Goal: Transaction & Acquisition: Download file/media

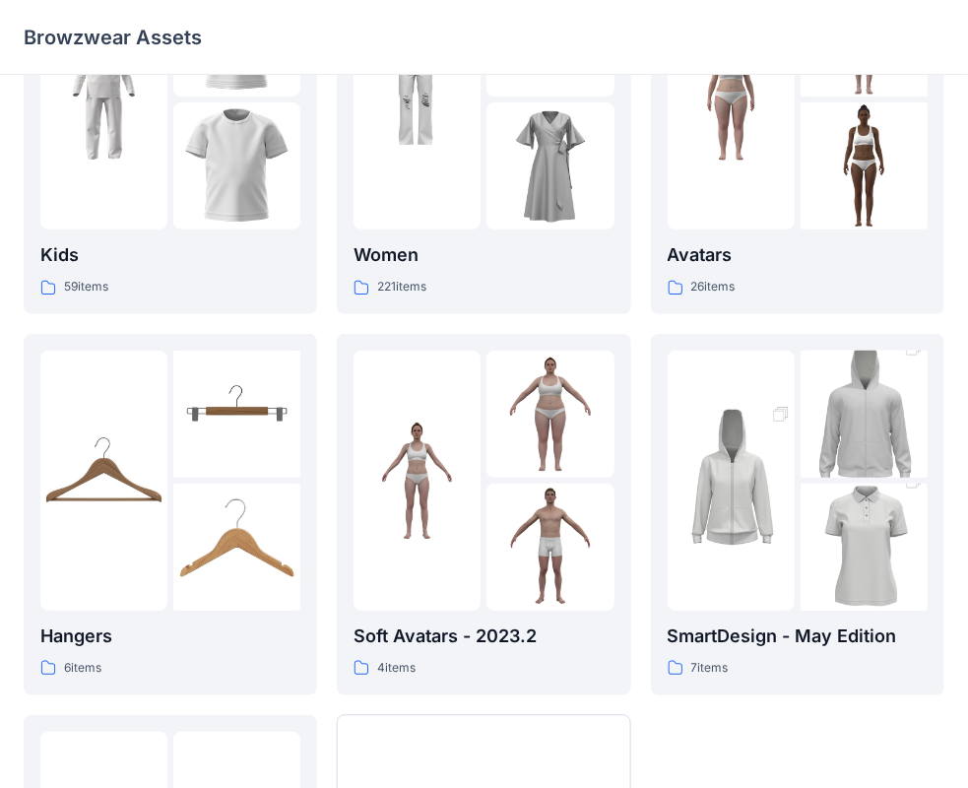
scroll to position [488, 0]
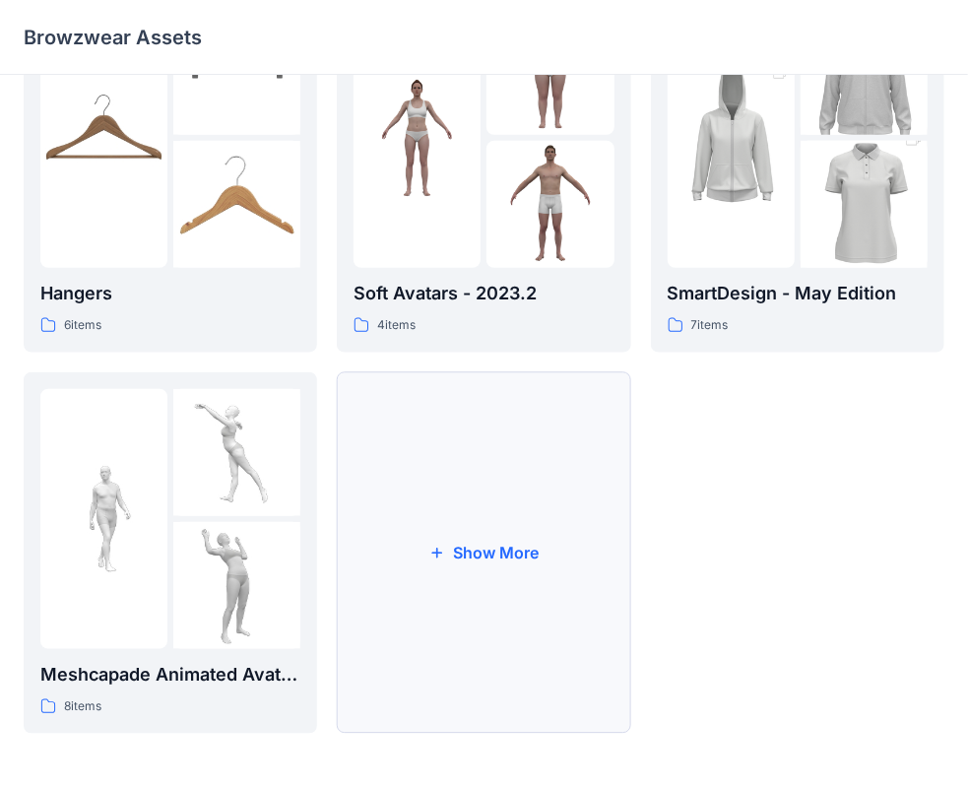
click at [479, 593] on button "Show More" at bounding box center [483, 552] width 293 height 361
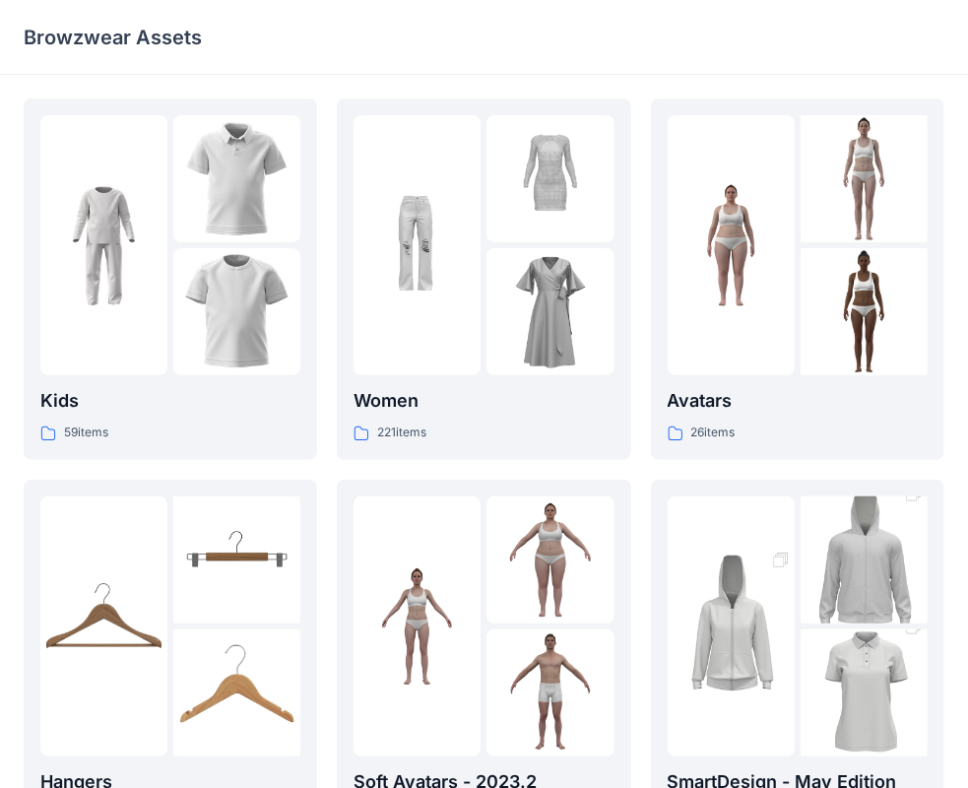
scroll to position [295, 0]
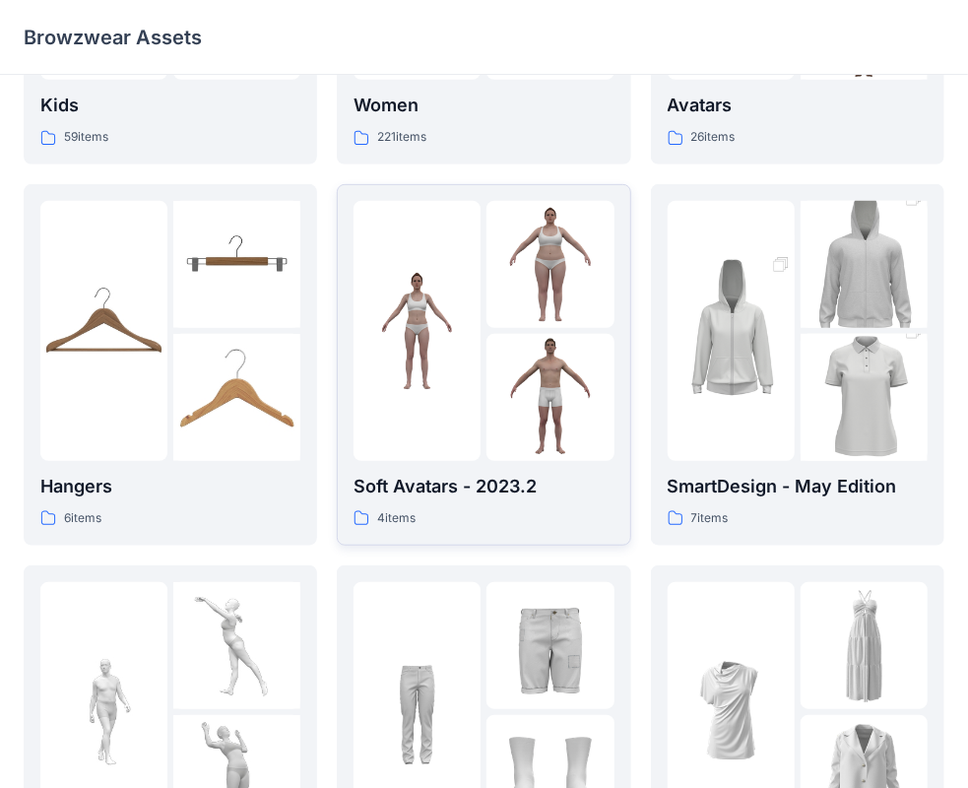
click at [452, 297] on img at bounding box center [416, 330] width 127 height 127
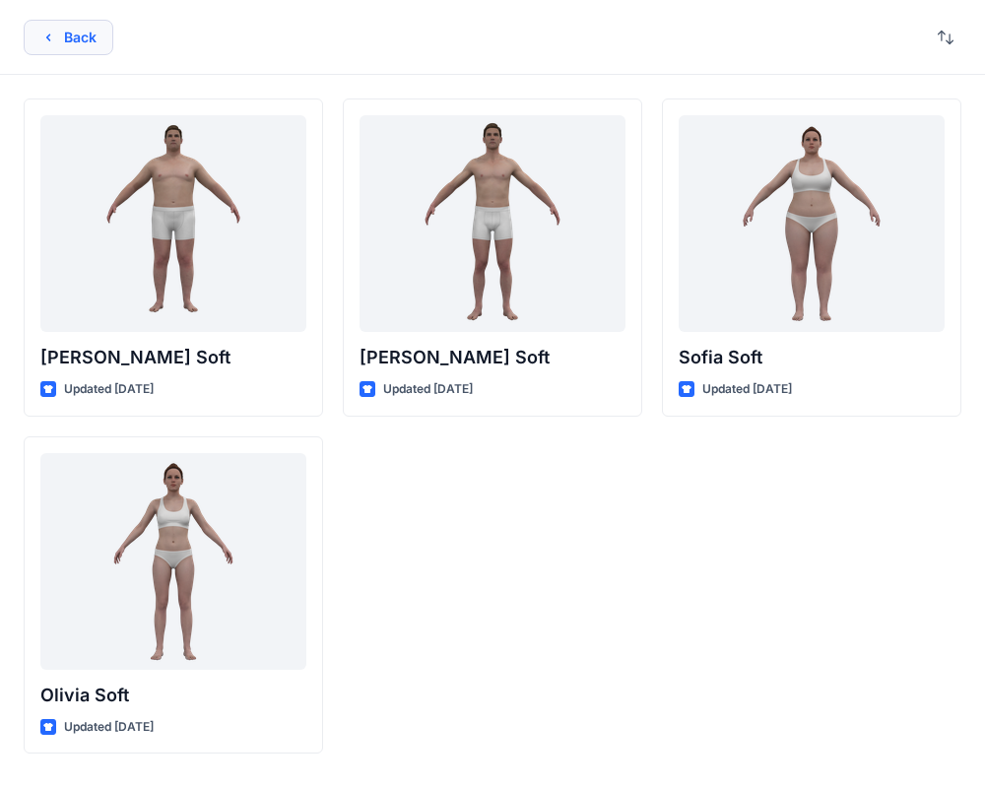
click at [69, 35] on button "Back" at bounding box center [69, 37] width 90 height 35
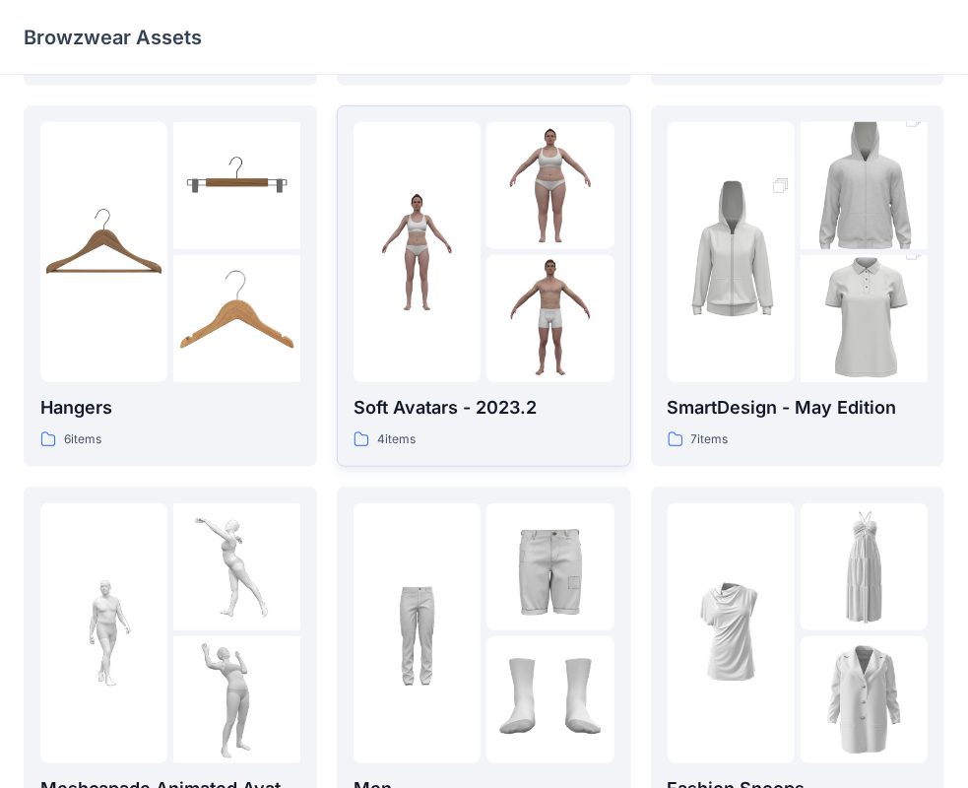
scroll to position [295, 0]
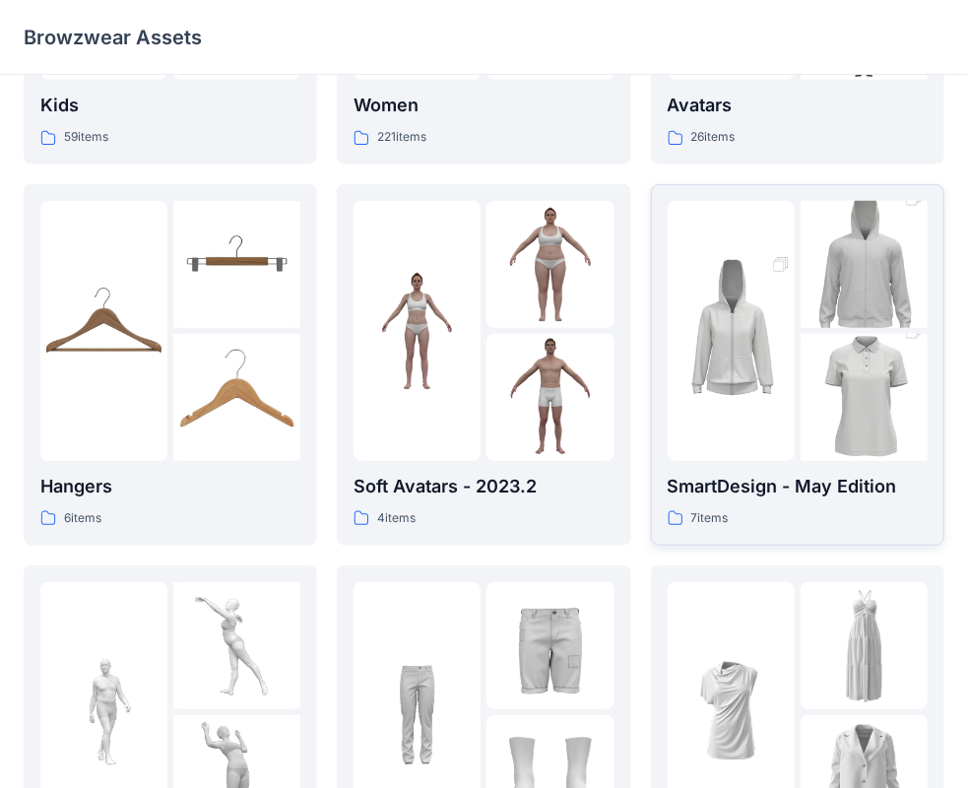
click at [787, 302] on img at bounding box center [731, 330] width 127 height 191
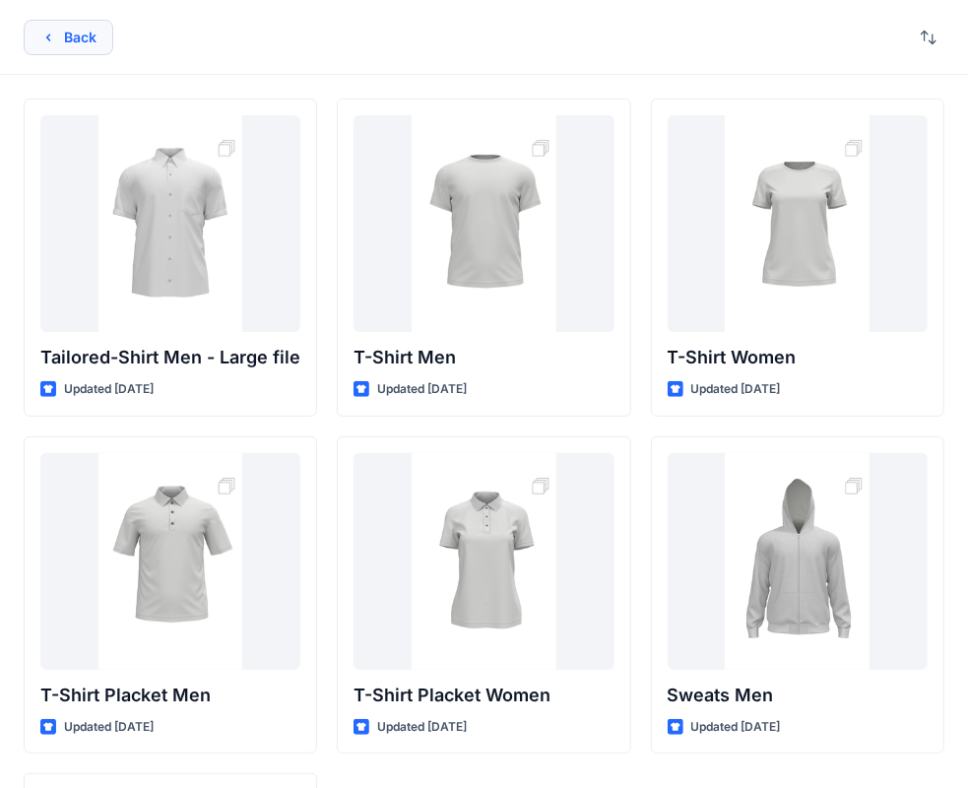
click at [68, 28] on button "Back" at bounding box center [69, 37] width 90 height 35
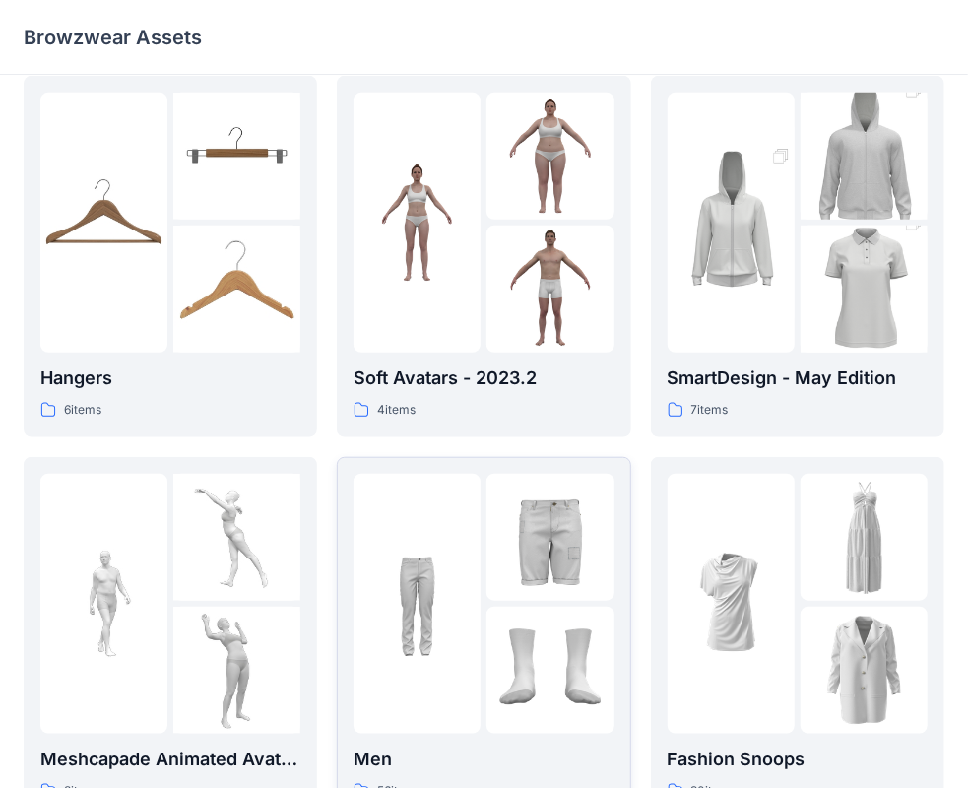
scroll to position [870, 0]
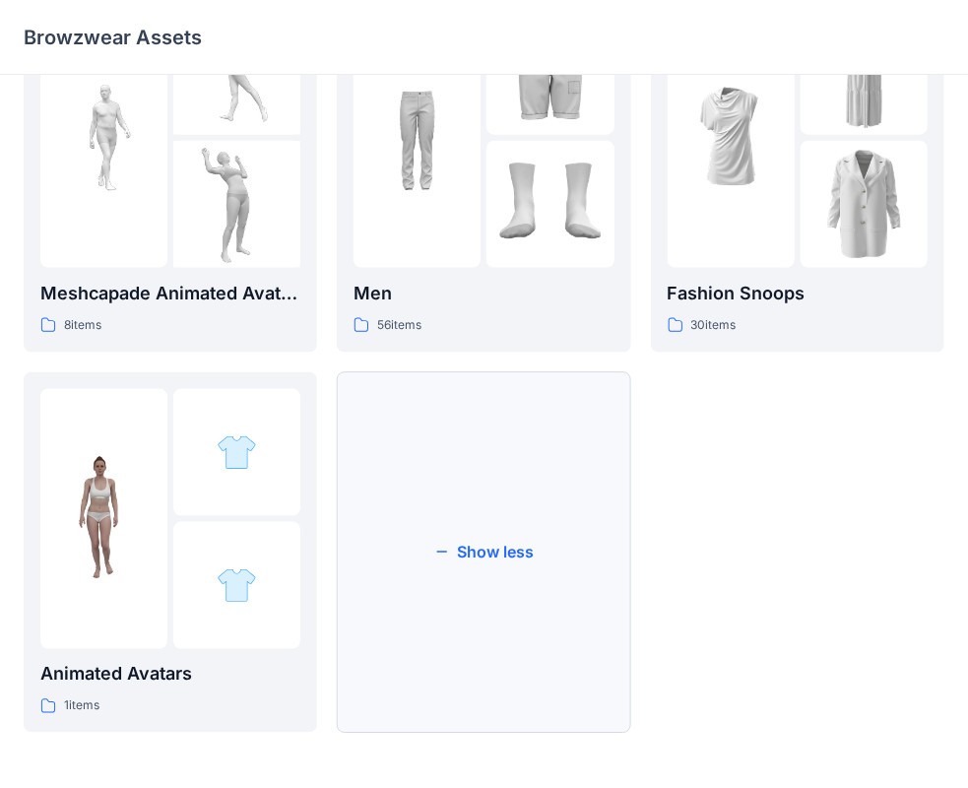
click at [480, 573] on button "Show less" at bounding box center [483, 552] width 293 height 361
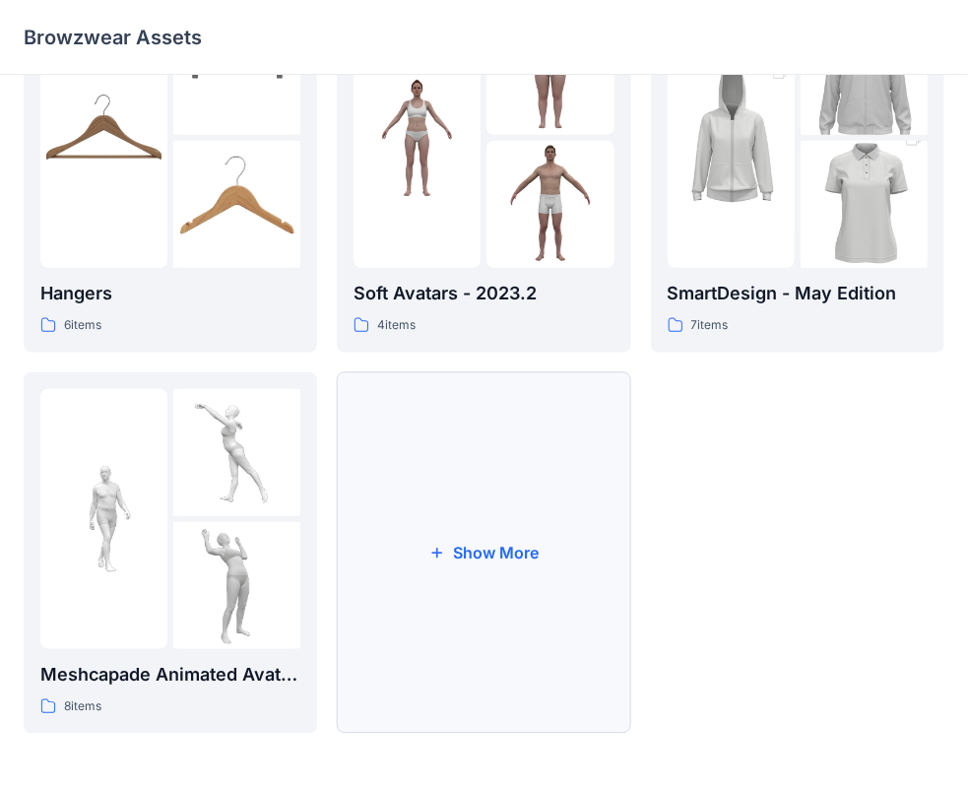
click at [512, 545] on button "Show More" at bounding box center [483, 552] width 293 height 361
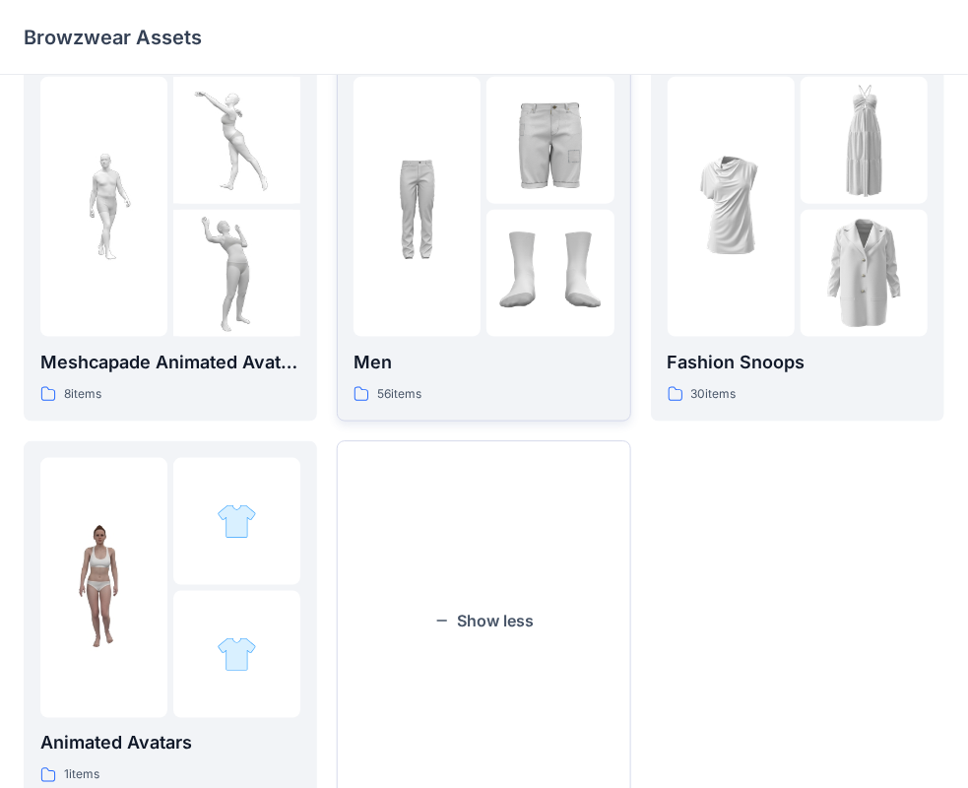
scroll to position [772, 0]
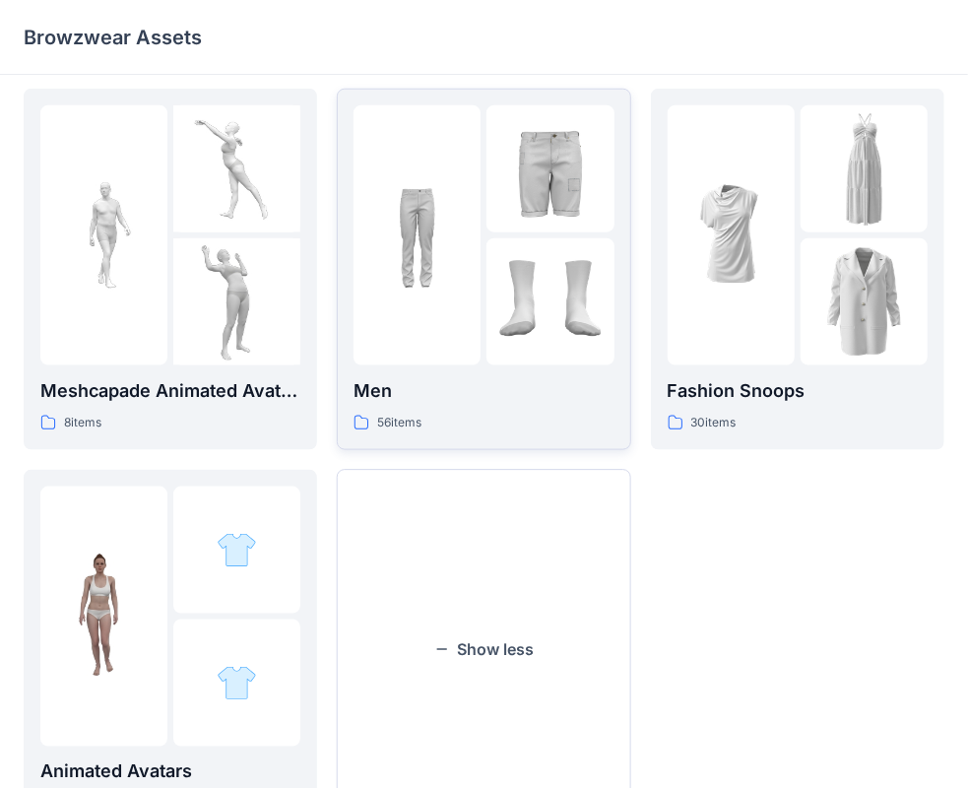
click at [469, 240] on img at bounding box center [416, 234] width 127 height 127
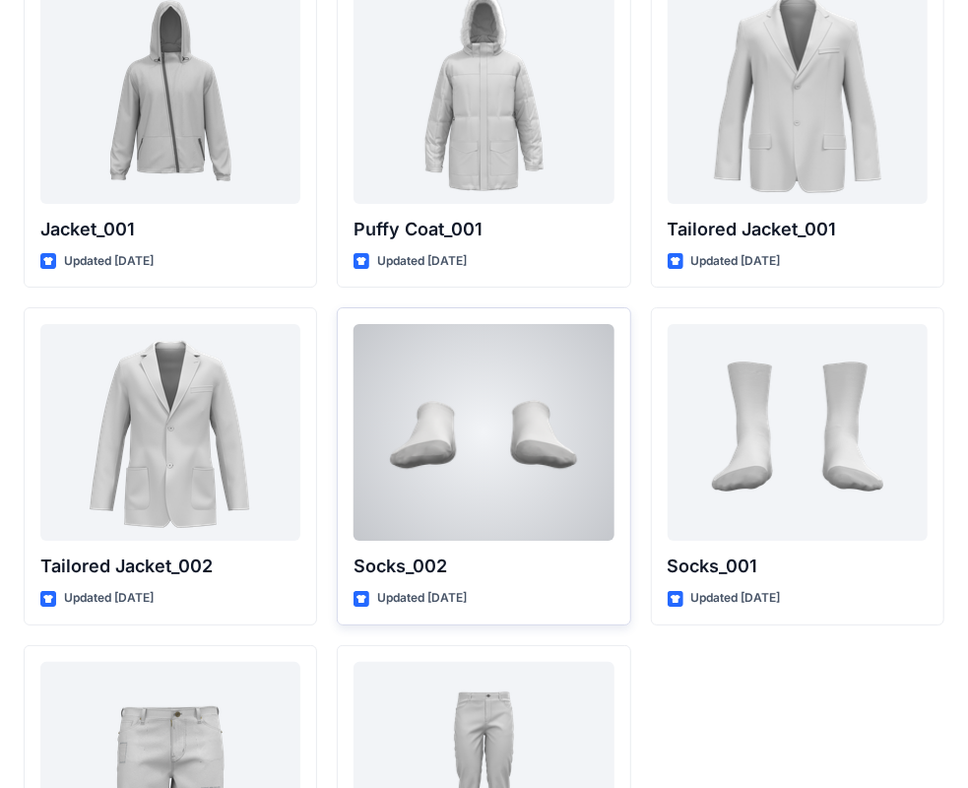
scroll to position [5415, 0]
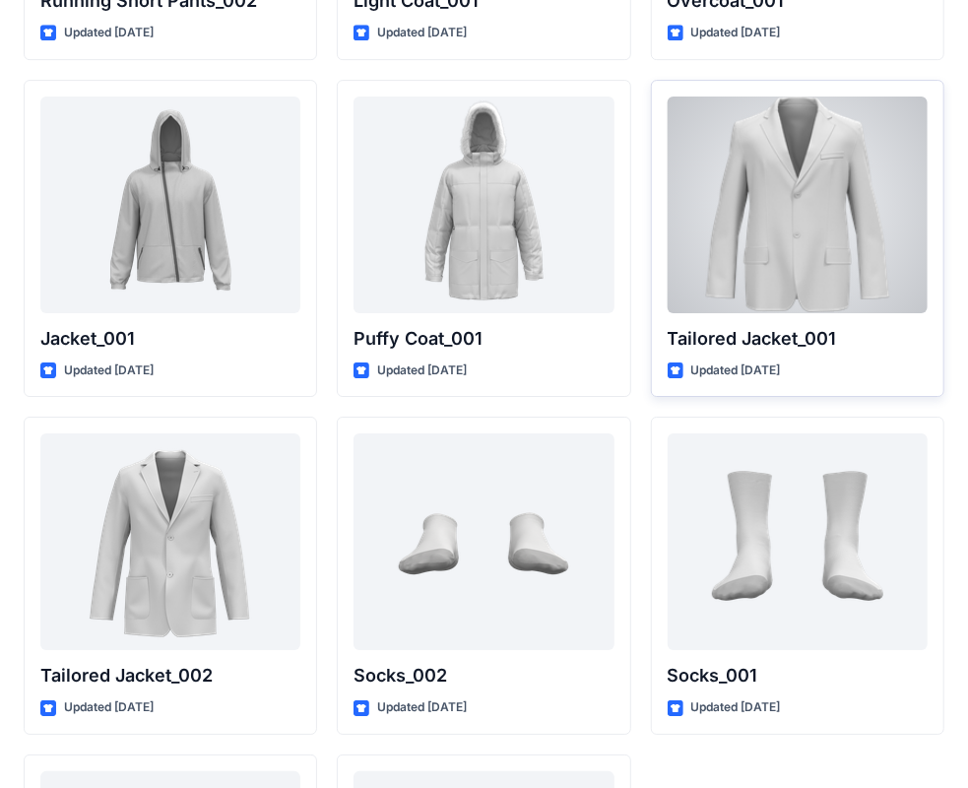
click at [766, 199] on div at bounding box center [798, 204] width 260 height 217
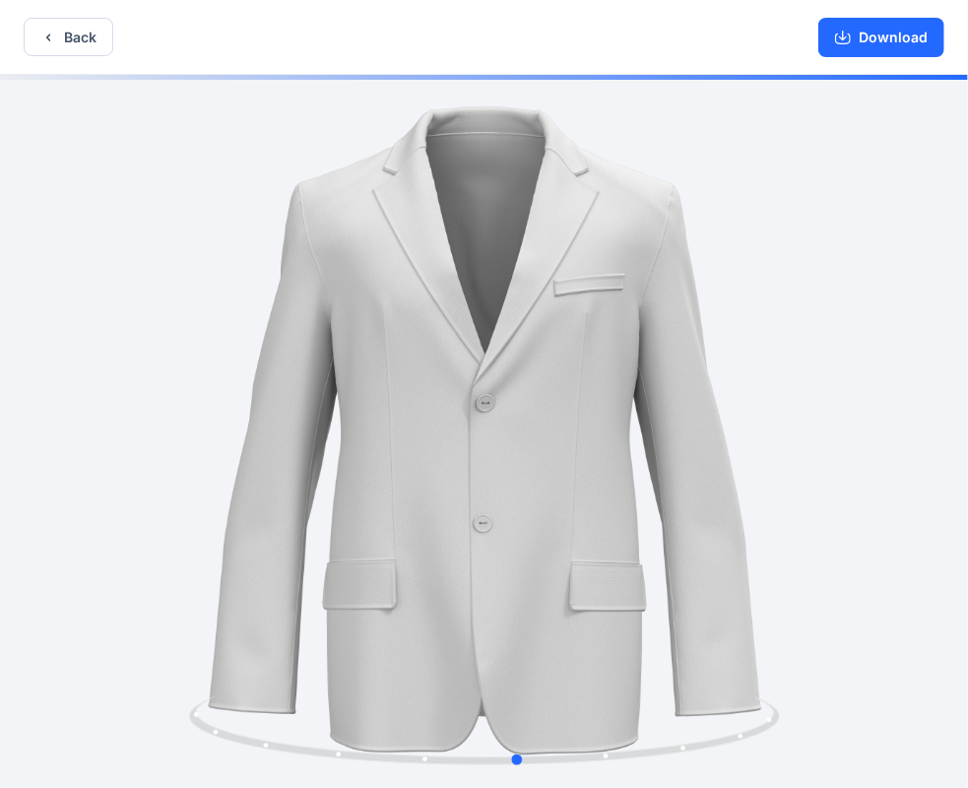
drag, startPoint x: 623, startPoint y: 568, endPoint x: 658, endPoint y: 554, distance: 37.1
click at [658, 554] on div at bounding box center [484, 433] width 968 height 717
click at [892, 43] on button "Download" at bounding box center [881, 37] width 126 height 39
click at [66, 43] on button "Back" at bounding box center [69, 37] width 90 height 38
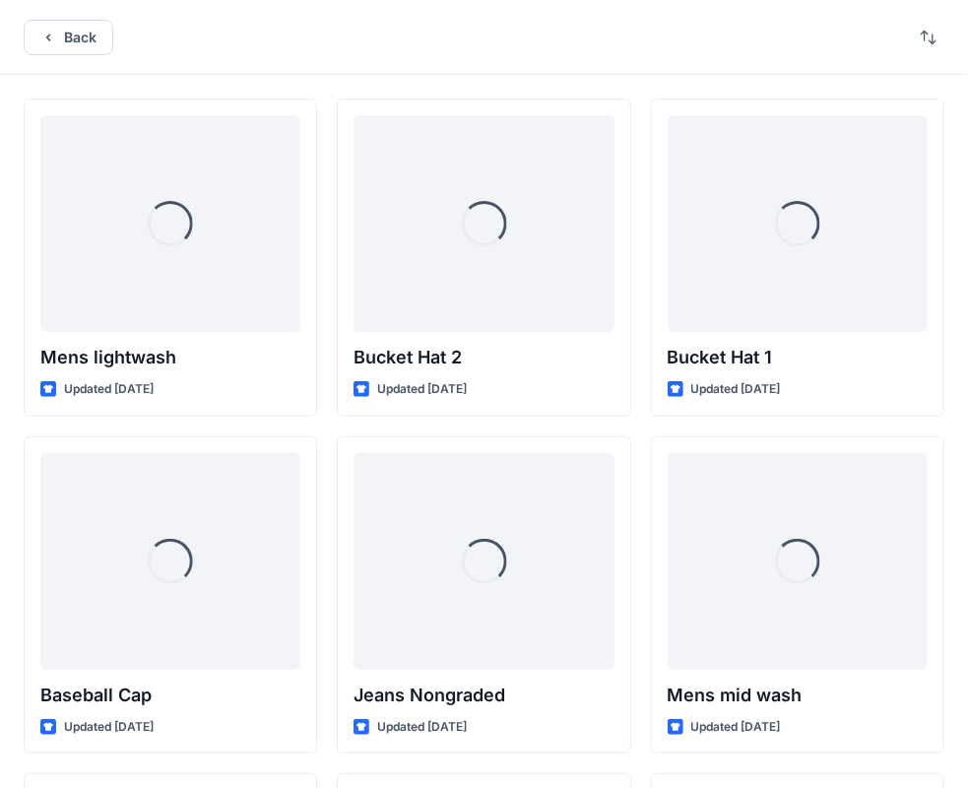
scroll to position [5415, 0]
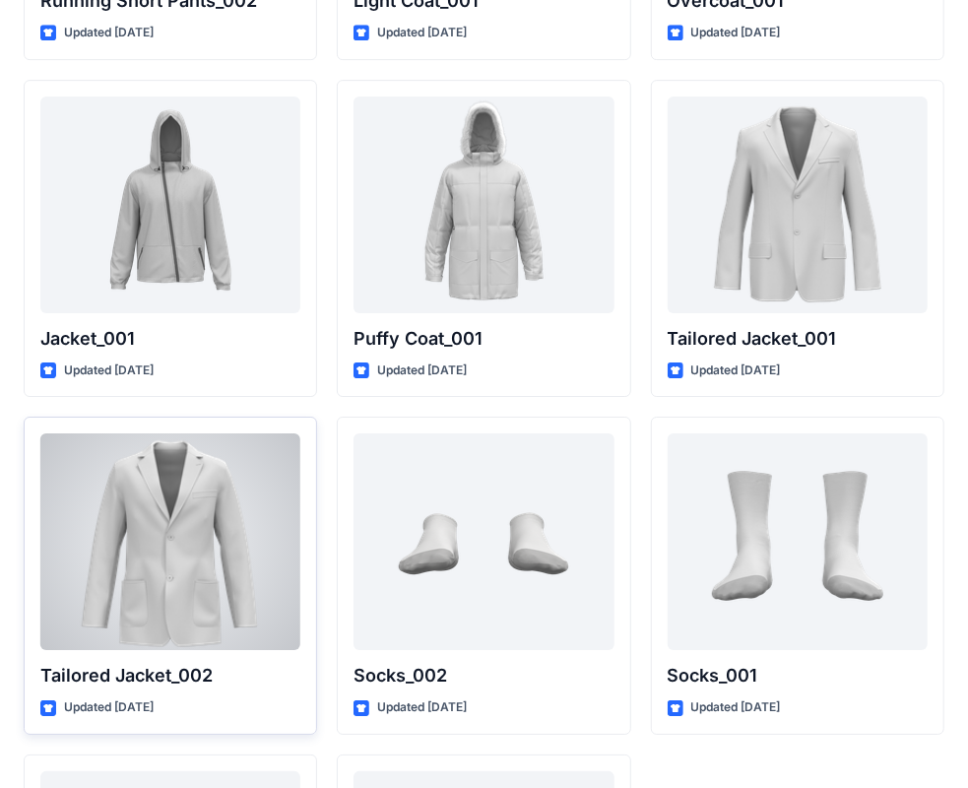
click at [166, 508] on div at bounding box center [170, 541] width 260 height 217
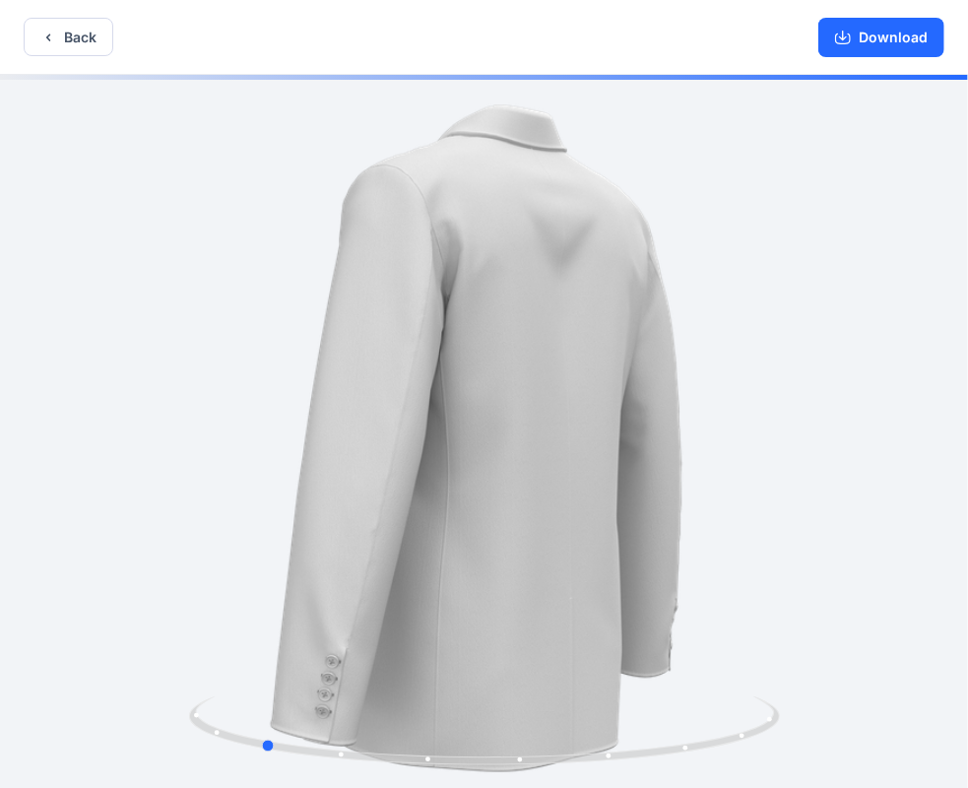
drag, startPoint x: 583, startPoint y: 622, endPoint x: 357, endPoint y: 571, distance: 231.2
click at [358, 571] on div at bounding box center [484, 433] width 968 height 717
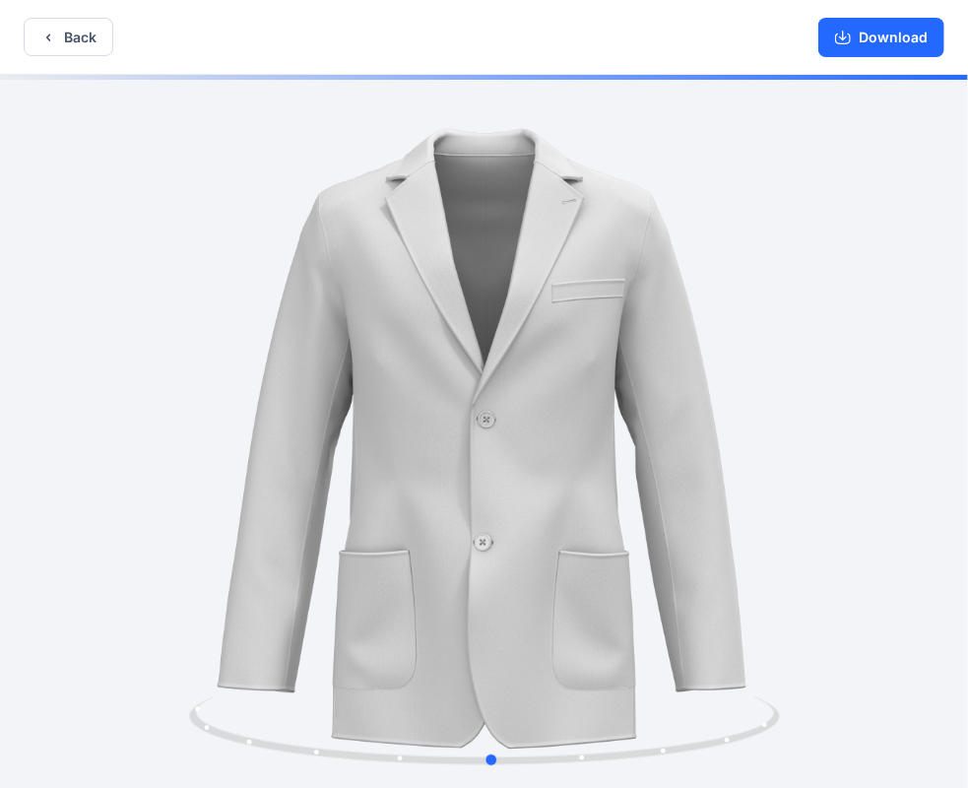
drag, startPoint x: 644, startPoint y: 582, endPoint x: 286, endPoint y: 555, distance: 359.4
click at [286, 555] on div at bounding box center [484, 433] width 968 height 717
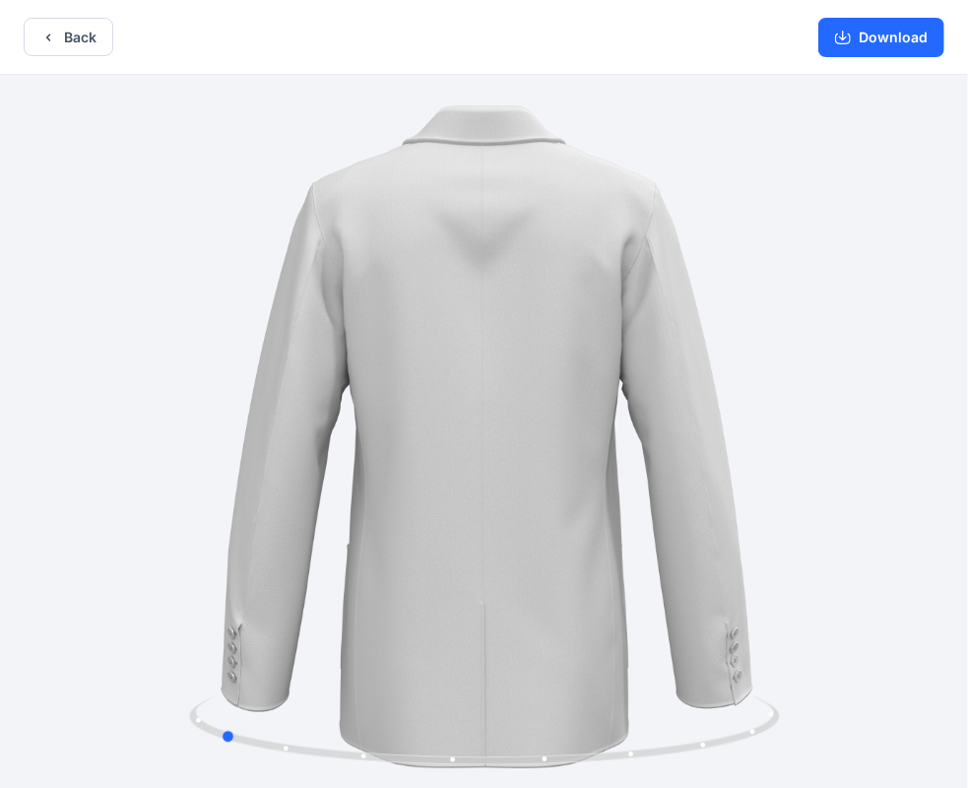
drag, startPoint x: 547, startPoint y: 545, endPoint x: 234, endPoint y: 499, distance: 316.5
click at [270, 519] on div at bounding box center [484, 433] width 968 height 717
click at [95, 24] on button "Back" at bounding box center [69, 37] width 90 height 38
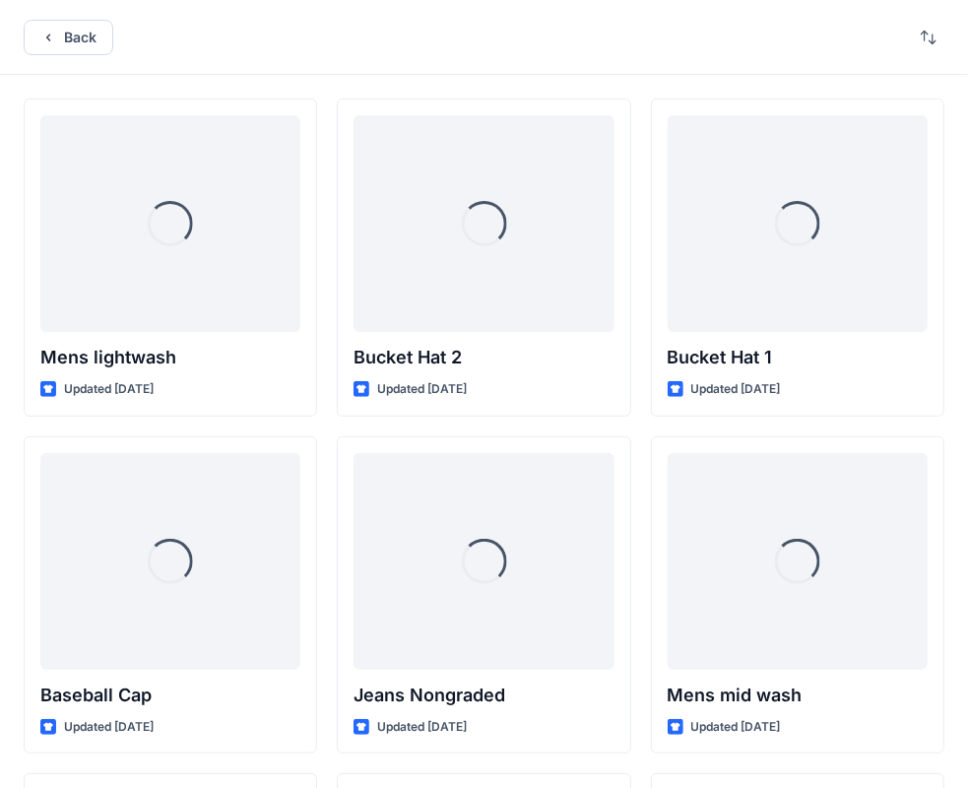
scroll to position [5415, 0]
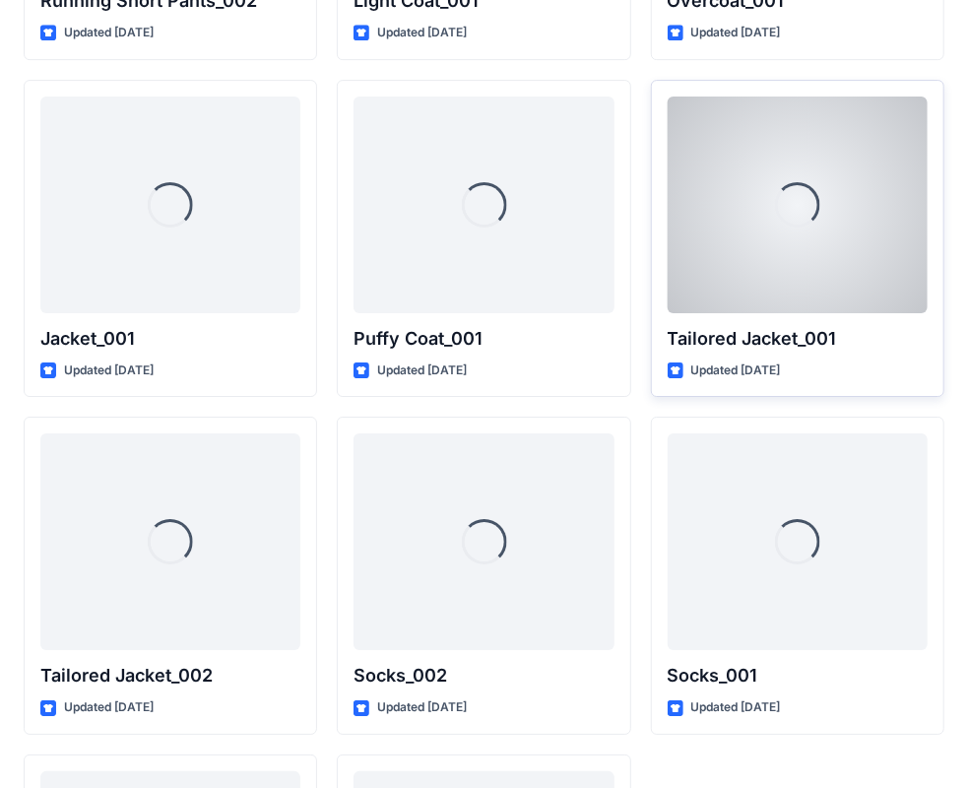
click at [811, 220] on div "Loading..." at bounding box center [798, 204] width 260 height 217
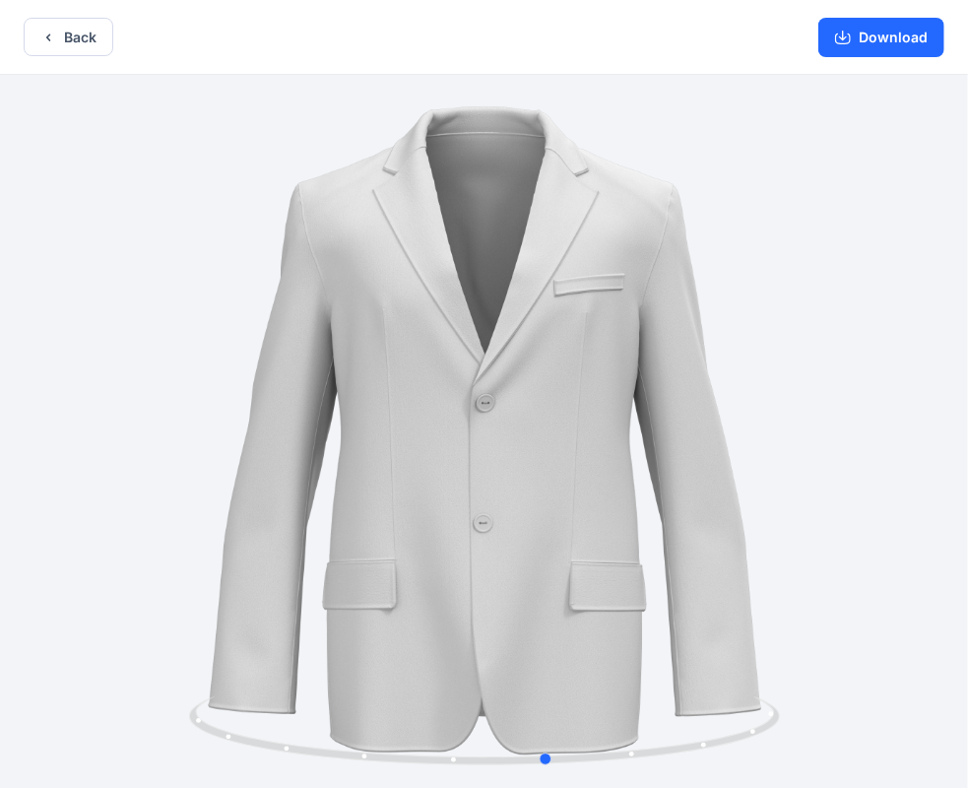
drag, startPoint x: 783, startPoint y: 565, endPoint x: 624, endPoint y: 519, distance: 165.1
click at [624, 519] on div at bounding box center [484, 433] width 968 height 717
